Goal: Navigation & Orientation: Understand site structure

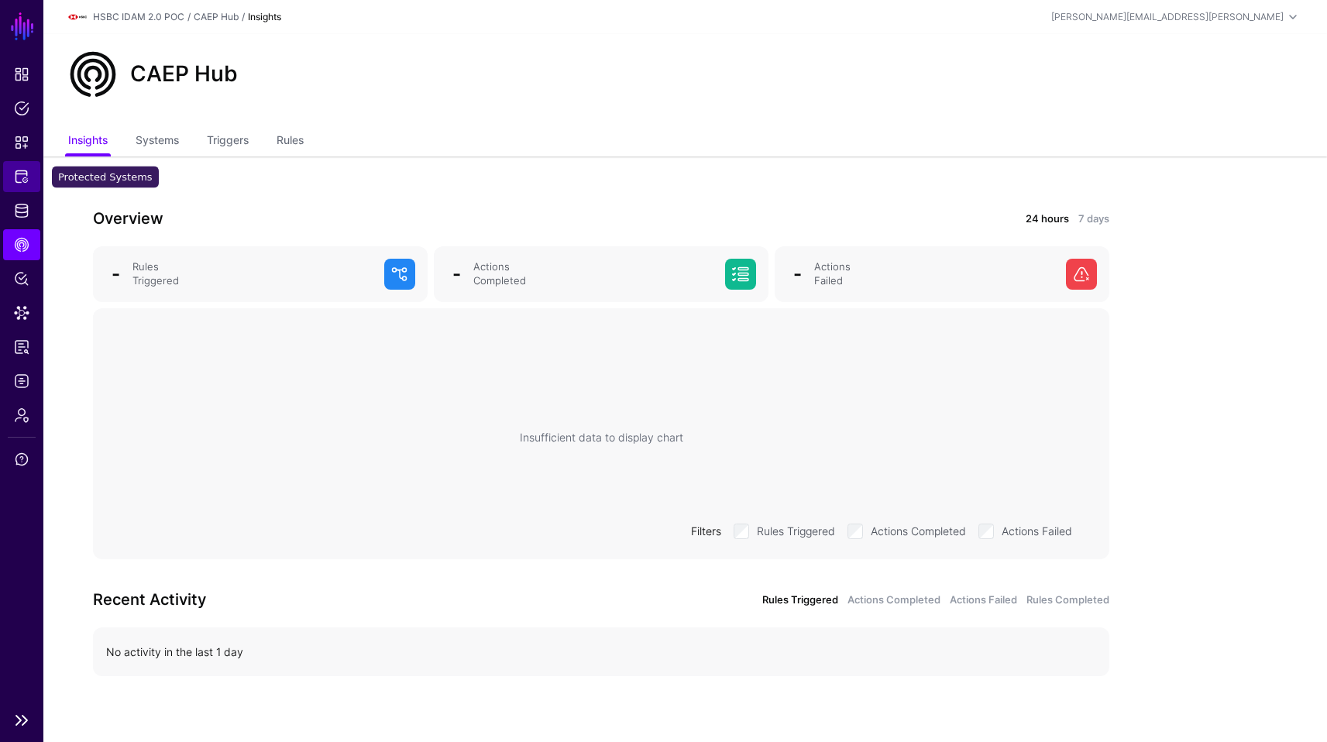
click at [28, 190] on link "Protected Systems" at bounding box center [21, 176] width 37 height 31
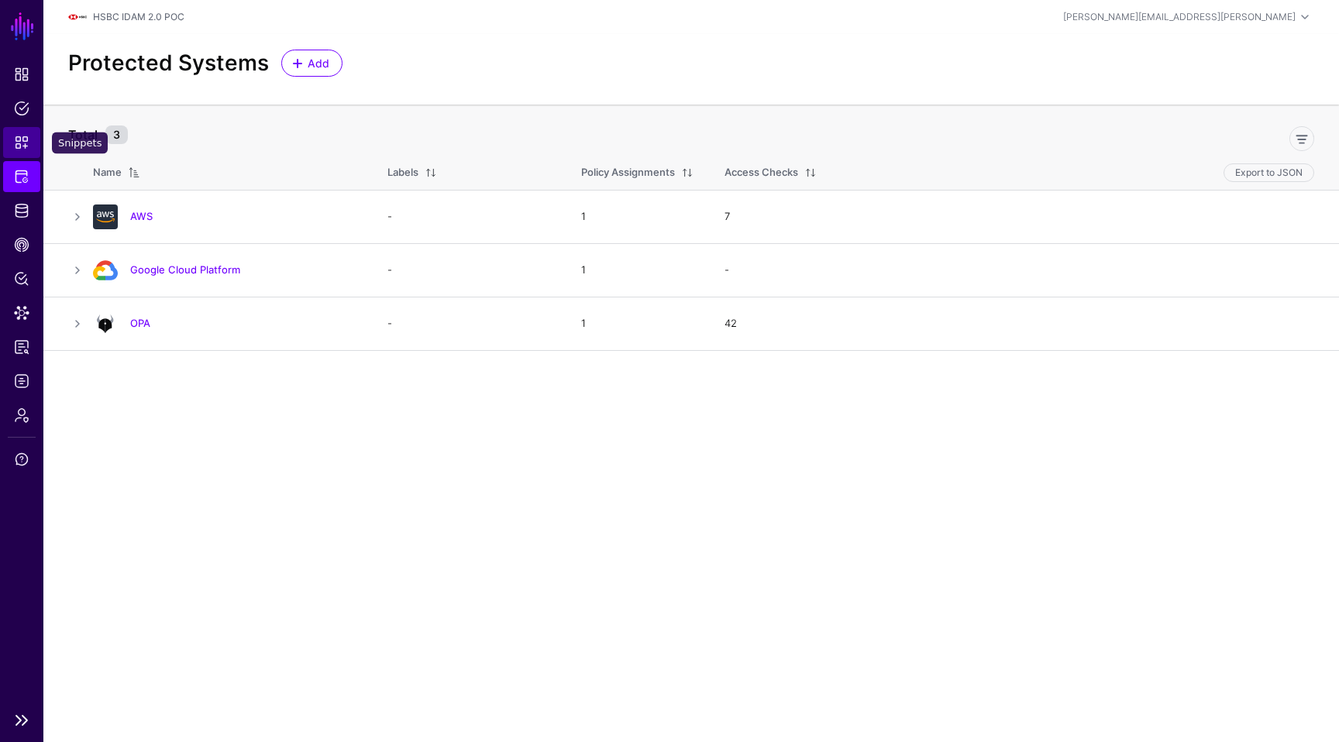
click at [29, 157] on link "Snippets" at bounding box center [21, 142] width 37 height 31
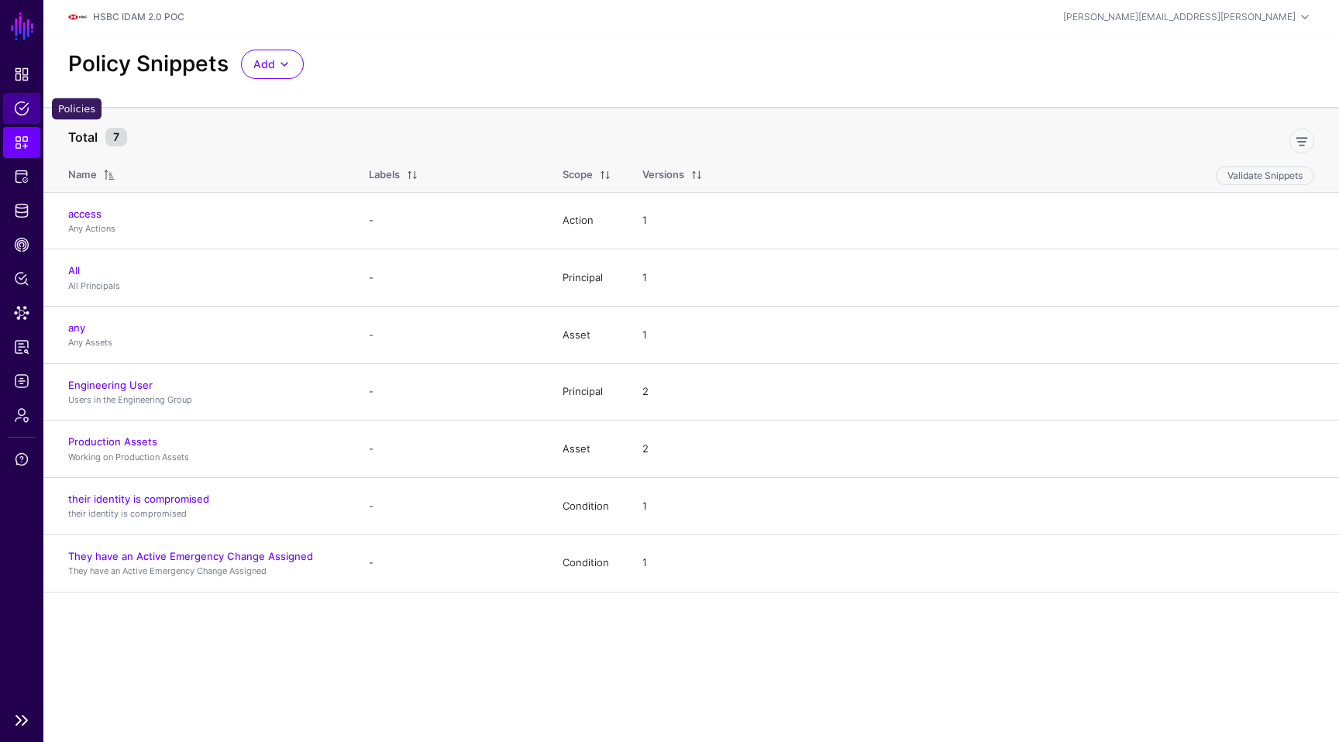
click at [29, 117] on link "Policies" at bounding box center [21, 108] width 37 height 31
